Goal: Task Accomplishment & Management: Complete application form

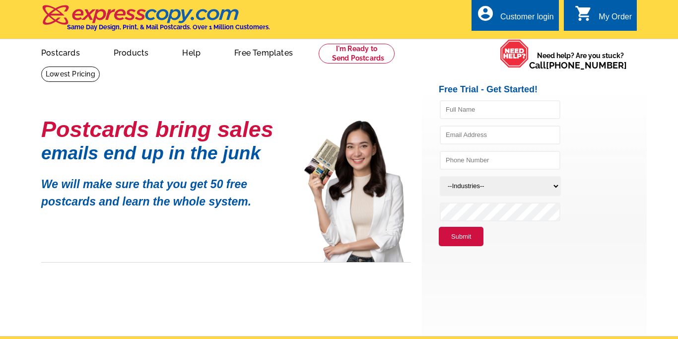
click at [491, 17] on icon "account_circle" at bounding box center [485, 13] width 18 height 18
click at [518, 19] on div "Customer login" at bounding box center [527, 19] width 54 height 14
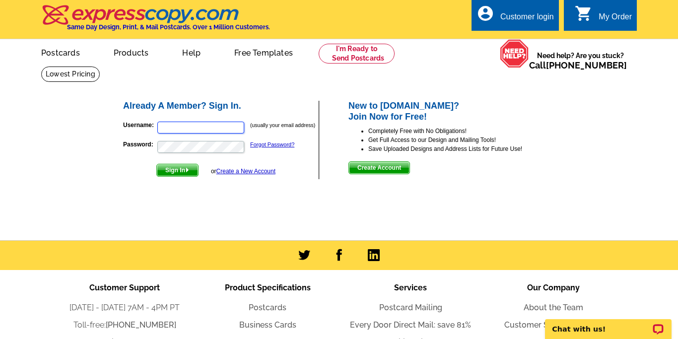
click at [227, 124] on input "Username:" at bounding box center [200, 128] width 87 height 12
type input "[EMAIL_ADDRESS][DOMAIN_NAME]"
click at [156, 164] on button "Sign In" at bounding box center [177, 170] width 42 height 13
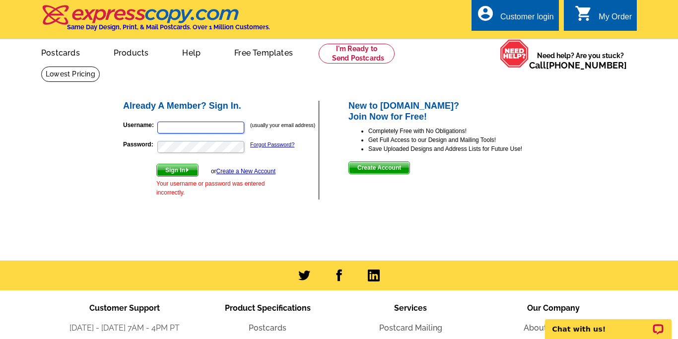
click at [188, 132] on input "Username:" at bounding box center [200, 128] width 87 height 12
type input "bfecteau23@yahoo.com"
click at [156, 164] on button "Sign In" at bounding box center [177, 170] width 42 height 13
click at [269, 146] on link "Forgot Password?" at bounding box center [272, 144] width 44 height 6
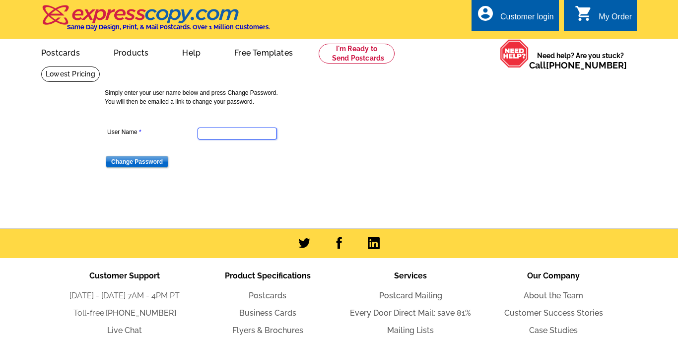
click at [238, 133] on input "User Name" at bounding box center [237, 134] width 79 height 12
type input "bfecteau23@yahoo.com"
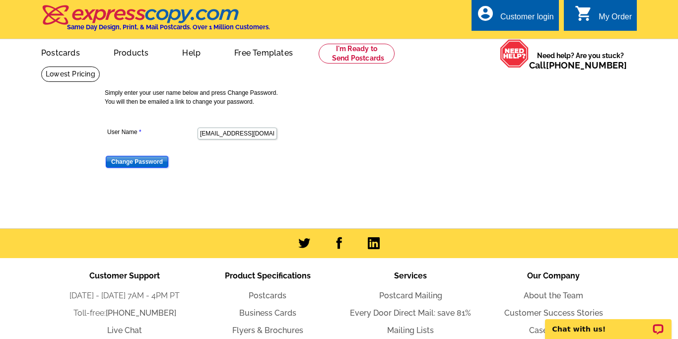
click at [148, 158] on input "Change Password" at bounding box center [137, 162] width 63 height 12
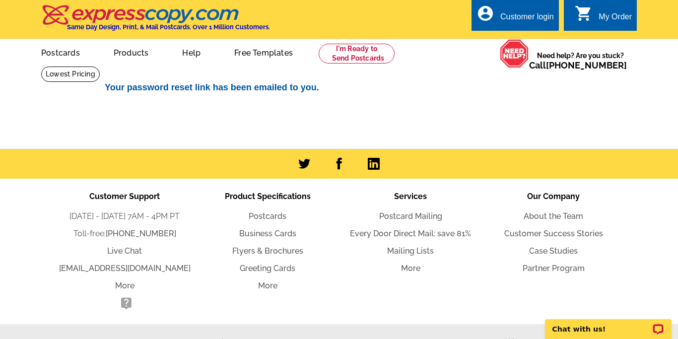
click at [520, 8] on div "account_circle Customer login" at bounding box center [514, 15] width 87 height 31
click at [513, 22] on div "Customer login" at bounding box center [527, 19] width 54 height 14
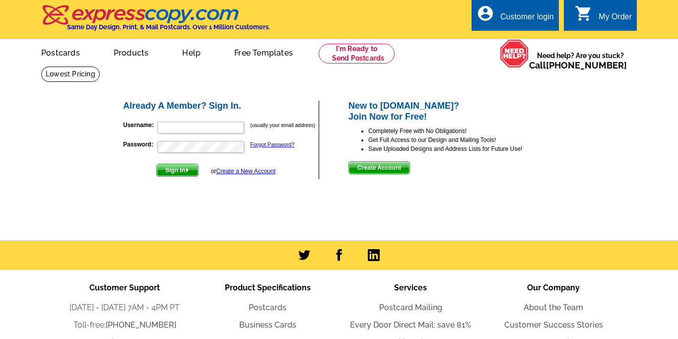
click at [235, 176] on div "Sign In or Create a New Account" at bounding box center [215, 170] width 119 height 13
click at [236, 174] on link "Create a New Account" at bounding box center [245, 171] width 59 height 7
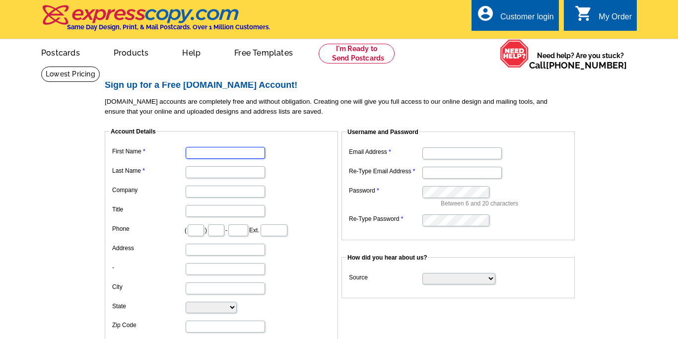
click at [237, 150] on input "First Name" at bounding box center [225, 153] width 79 height 12
type input "[PERSON_NAME]"
type input "Fecteau"
type input "207"
type input "590"
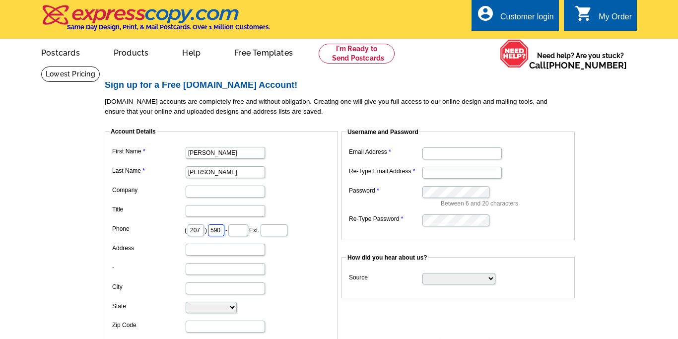
type input "5560"
type input "522 Pool Street"
type input "Biddeford"
select select "ME"
type input "04005"
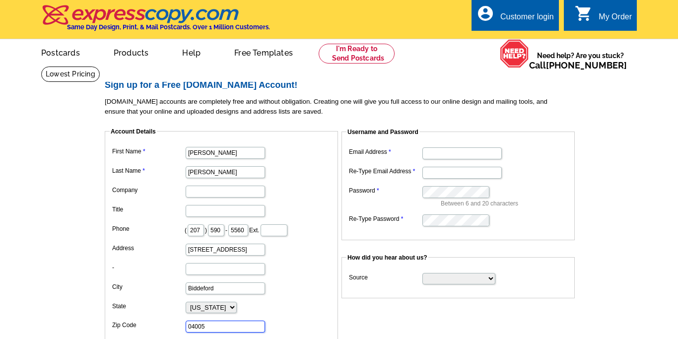
type input "bfecteau23@yahoo.com"
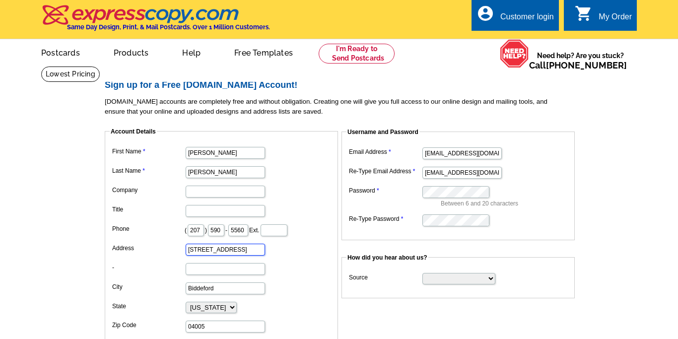
drag, startPoint x: 232, startPoint y: 249, endPoint x: 169, endPoint y: 244, distance: 62.7
click at [169, 244] on dl "First Name Briana Last Name Fecteau Company Title Phone ( 207 ) 590 - 5560 Ext.…" at bounding box center [221, 248] width 223 height 208
type input "[STREET_ADDRESS]"
type input "saco"
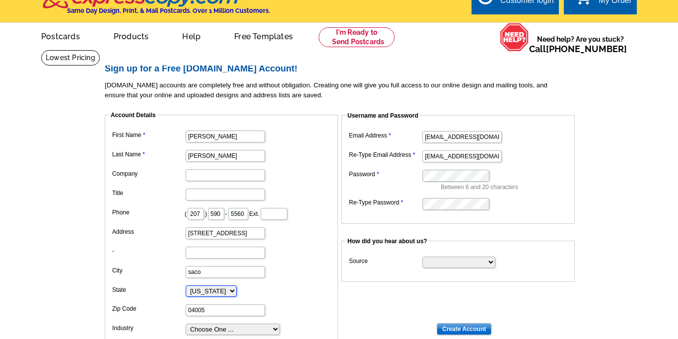
scroll to position [37, 0]
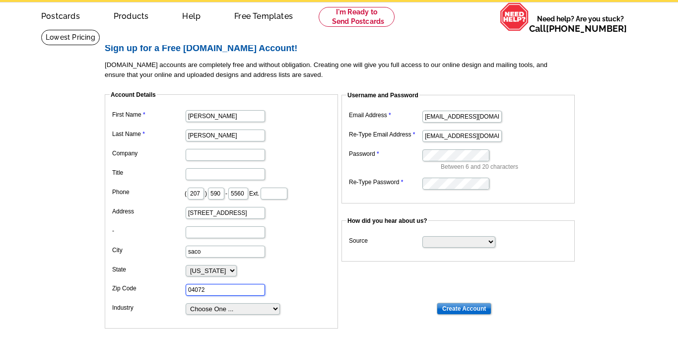
type input "04072"
click at [319, 294] on dd "04072" at bounding box center [221, 288] width 223 height 15
drag, startPoint x: 195, startPoint y: 193, endPoint x: 223, endPoint y: 194, distance: 28.3
click at [223, 194] on dd "( 207 ) 590 - 5560 Ext." at bounding box center [221, 192] width 223 height 15
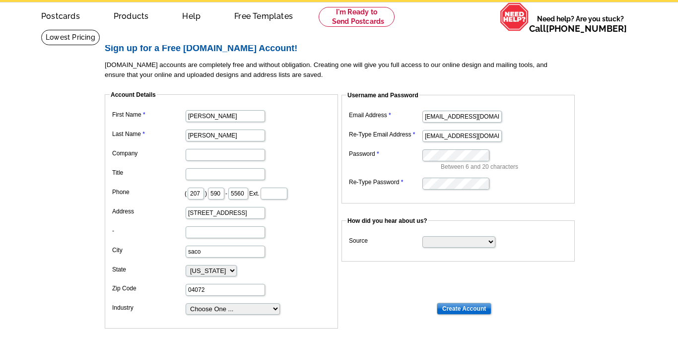
scroll to position [0, 0]
click at [321, 164] on dl "First Name Briana Last Name Fecteau Company Title Phone ( 207 ) 590 - 5560 Ext.…" at bounding box center [221, 212] width 223 height 208
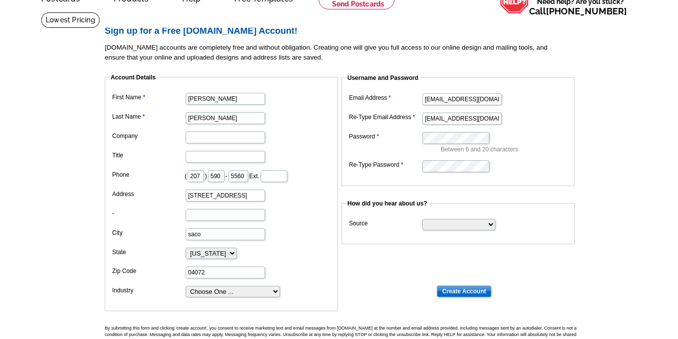
scroll to position [56, 0]
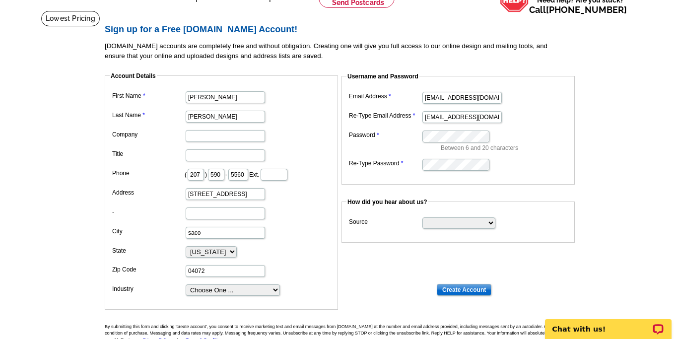
click at [279, 287] on dd "Choose One ... Residential Real Estate Accounting Agriculture Architecture Arts…" at bounding box center [221, 289] width 223 height 15
click at [267, 290] on select "Choose One ... Residential Real Estate Accounting Agriculture Architecture Arts…" at bounding box center [233, 289] width 94 height 11
select select "2"
click at [476, 218] on select "Search Engine Television Ad Direct Mail Postcard Email Referred by a friend Oth…" at bounding box center [458, 222] width 73 height 11
select select "postcard"
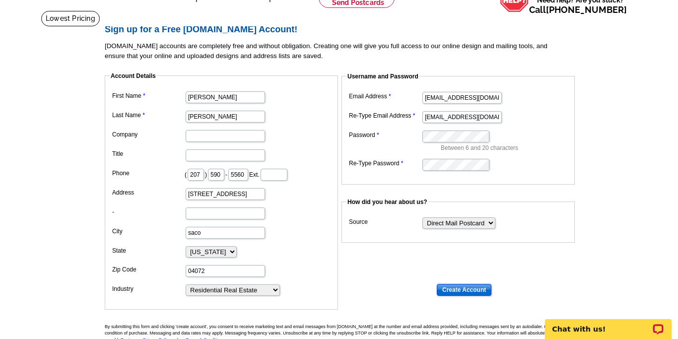
click at [472, 288] on input "Create Account" at bounding box center [464, 290] width 55 height 12
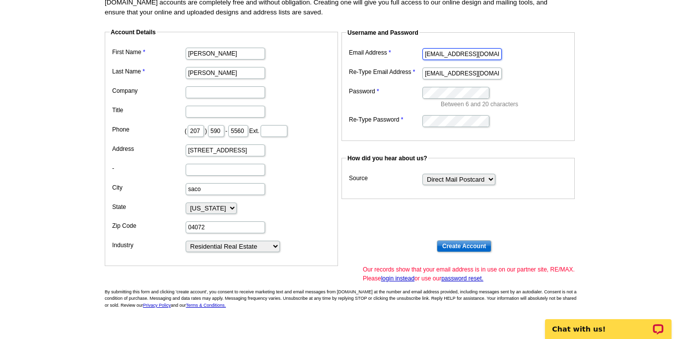
scroll to position [0, 2]
drag, startPoint x: 425, startPoint y: 51, endPoint x: 538, endPoint y: 41, distance: 113.6
click at [538, 41] on fieldset "Username and Password Email Address bfecteau23@yahoo.com Re-Type Email Address …" at bounding box center [457, 84] width 233 height 113
drag, startPoint x: 425, startPoint y: 52, endPoint x: 538, endPoint y: 54, distance: 113.2
click at [538, 54] on dd "bfecteau23@yahoo.com" at bounding box center [457, 53] width 223 height 15
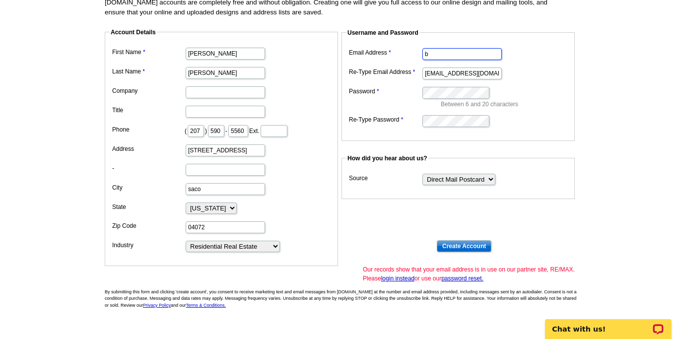
scroll to position [0, 0]
type input "[PERSON_NAME][EMAIL_ADDRESS][PERSON_NAME][DOMAIN_NAME]"
drag, startPoint x: 487, startPoint y: 75, endPoint x: 411, endPoint y: 71, distance: 76.0
click at [411, 71] on dl "Email Address briana.fecteau@cbrealty.com Re-Type Email Address bfecteau23@yaho…" at bounding box center [457, 87] width 223 height 82
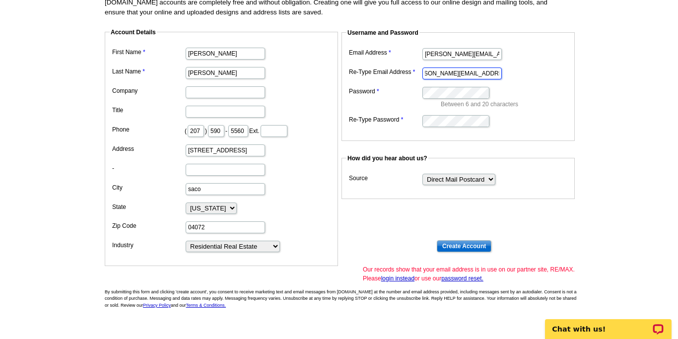
type input "[PERSON_NAME][EMAIL_ADDRESS][PERSON_NAME][DOMAIN_NAME]"
click at [471, 244] on input "Create Account" at bounding box center [464, 246] width 55 height 12
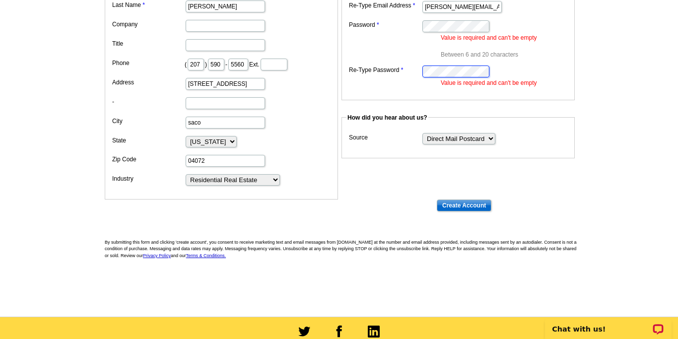
scroll to position [169, 0]
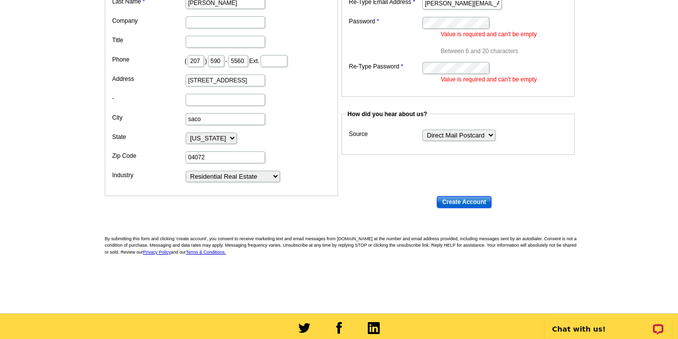
click at [466, 203] on input "Create Account" at bounding box center [464, 202] width 55 height 12
